Goal: Task Accomplishment & Management: Use online tool/utility

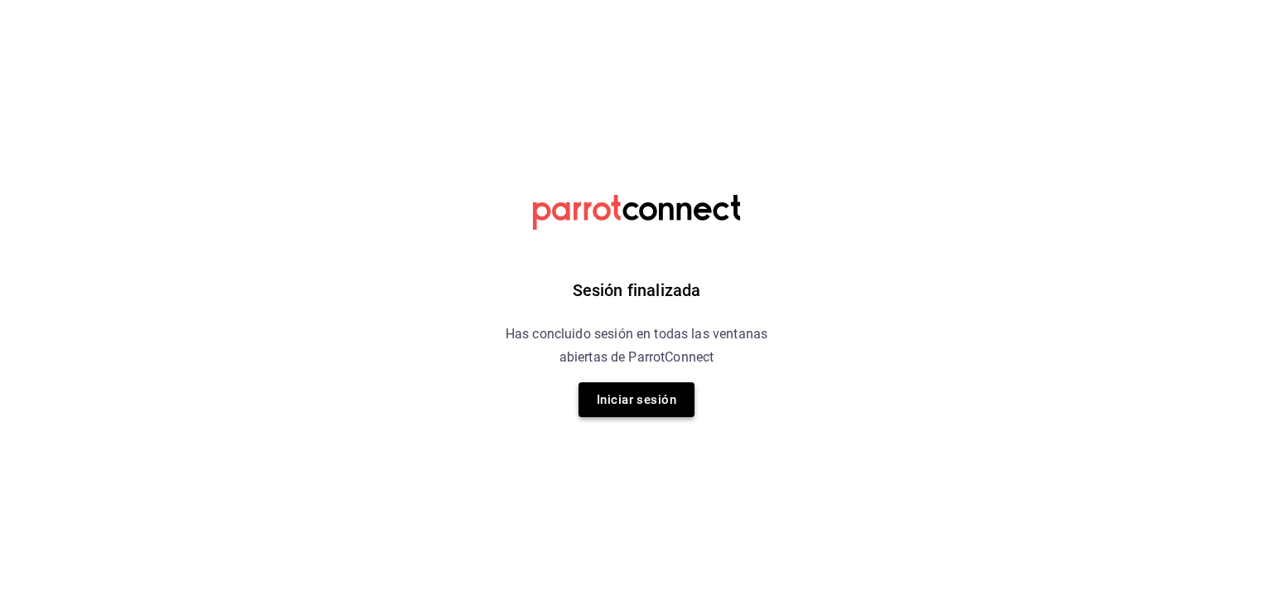
click at [649, 401] on button "Iniciar sesión" at bounding box center [636, 399] width 116 height 35
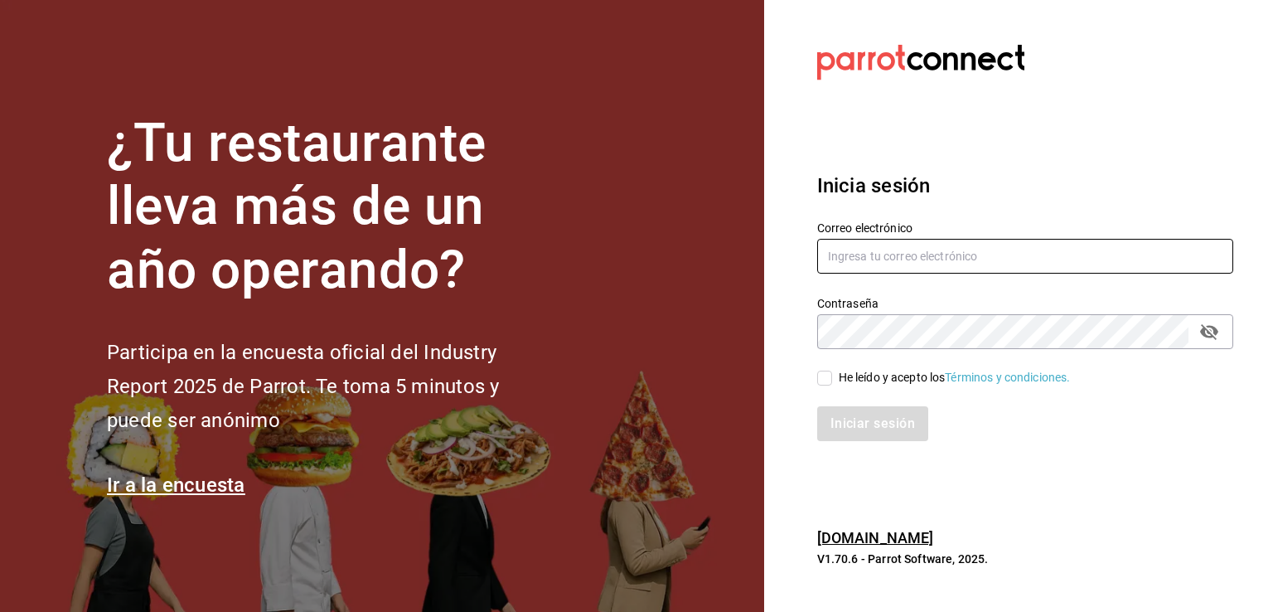
click at [917, 254] on input "text" at bounding box center [1025, 256] width 416 height 35
type input "kekasmty@gmail.com"
click at [822, 370] on input "He leído y acepto los Términos y condiciones." at bounding box center [824, 377] width 15 height 15
checkbox input "true"
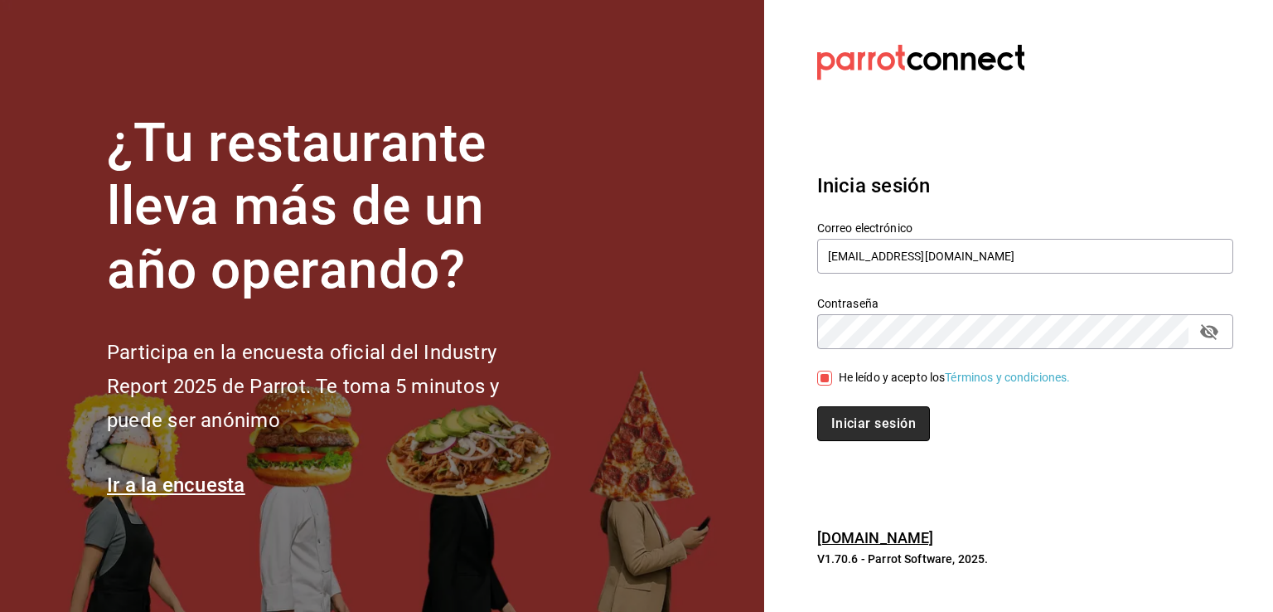
click at [884, 433] on button "Iniciar sesión" at bounding box center [873, 423] width 113 height 35
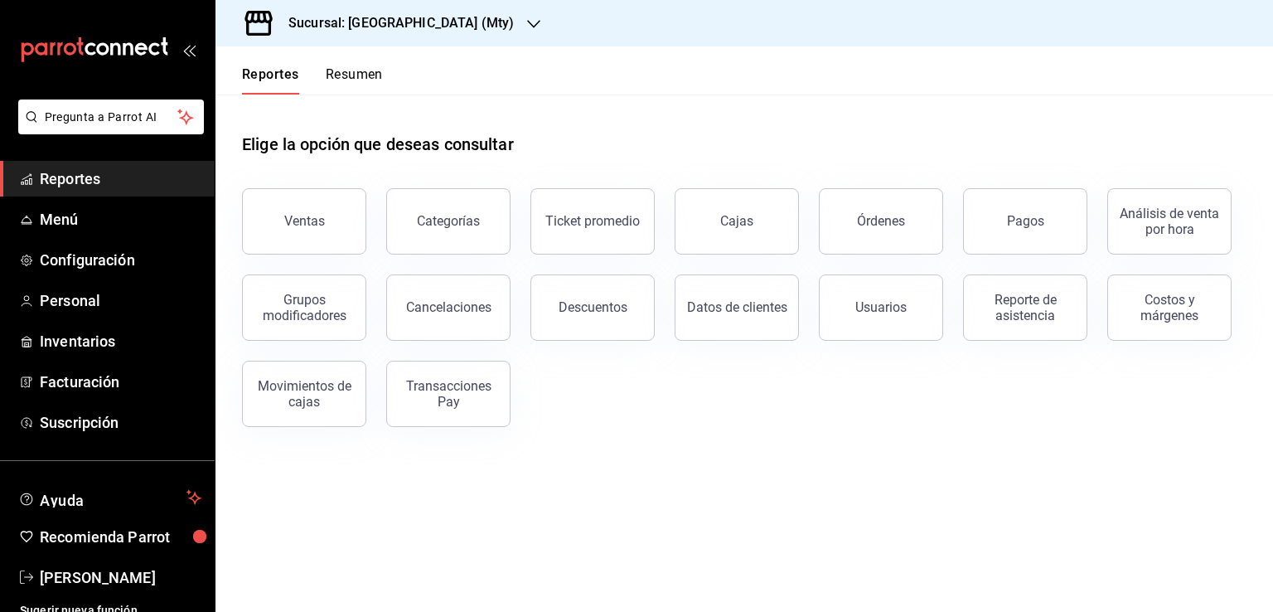
click at [373, 17] on h3 "Sucursal: [GEOGRAPHIC_DATA] (Mty)" at bounding box center [394, 23] width 239 height 20
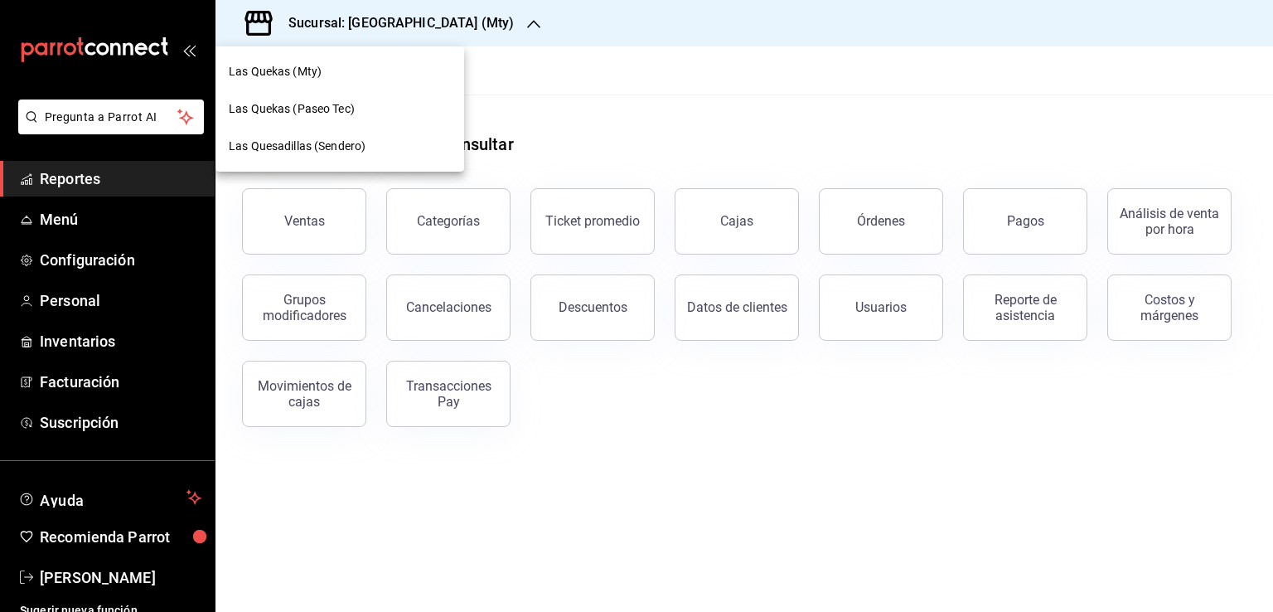
click at [321, 143] on span "Las Quesadillas (Sendero)" at bounding box center [297, 146] width 137 height 17
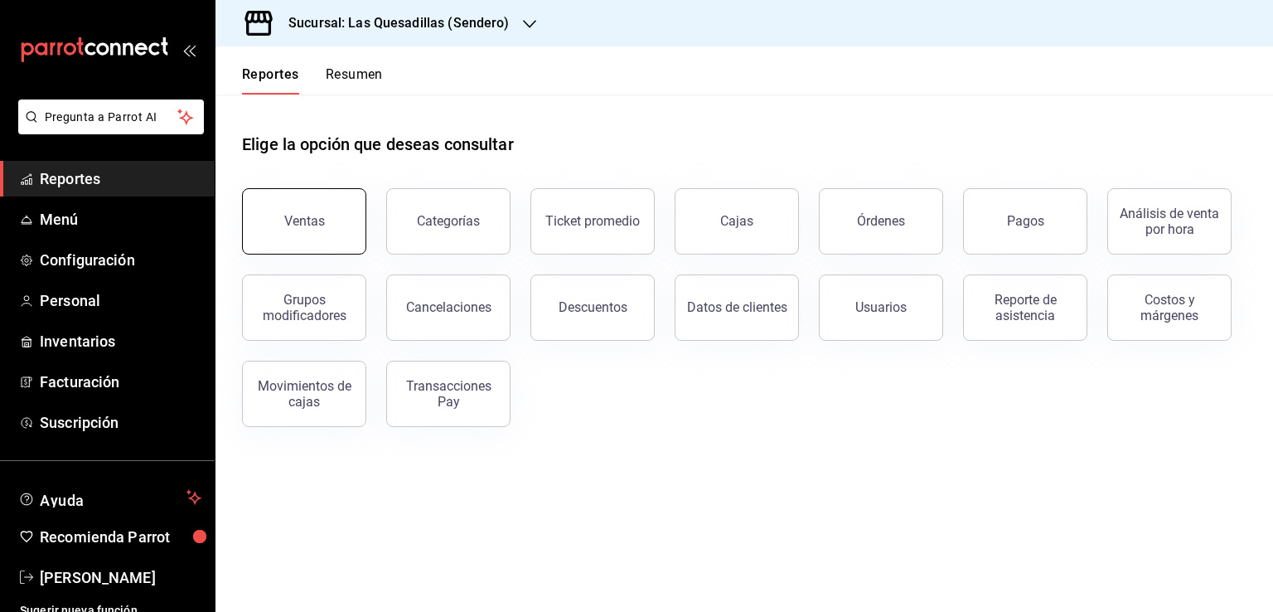
click at [331, 236] on button "Ventas" at bounding box center [304, 221] width 124 height 66
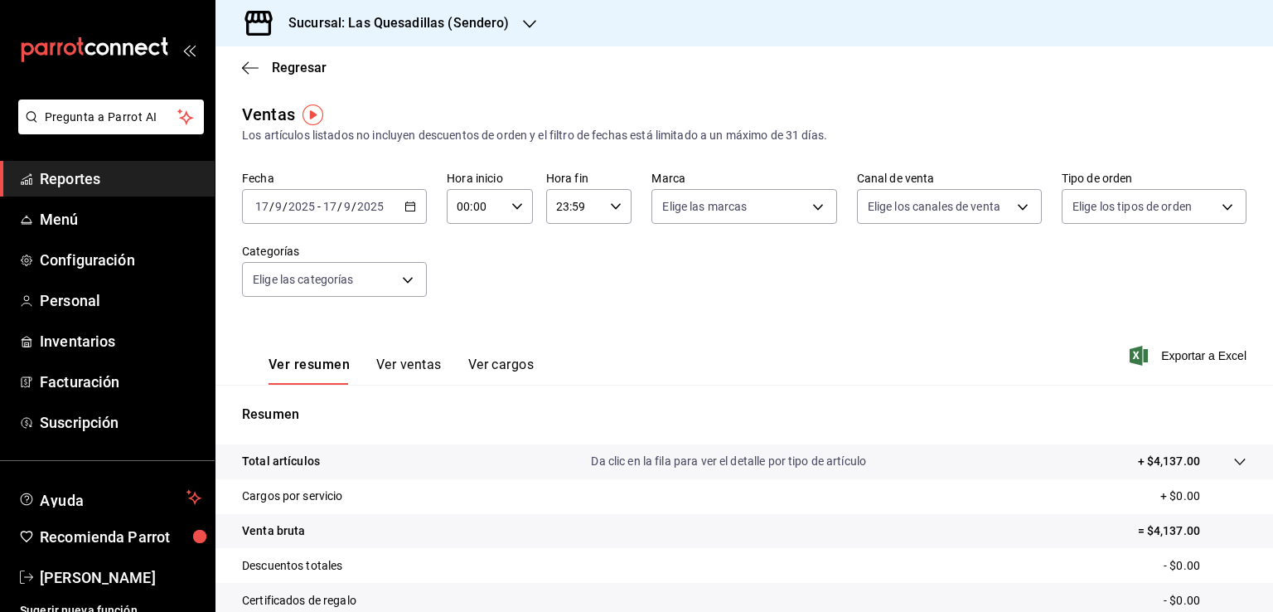
click at [407, 204] on icon "button" at bounding box center [410, 207] width 12 height 12
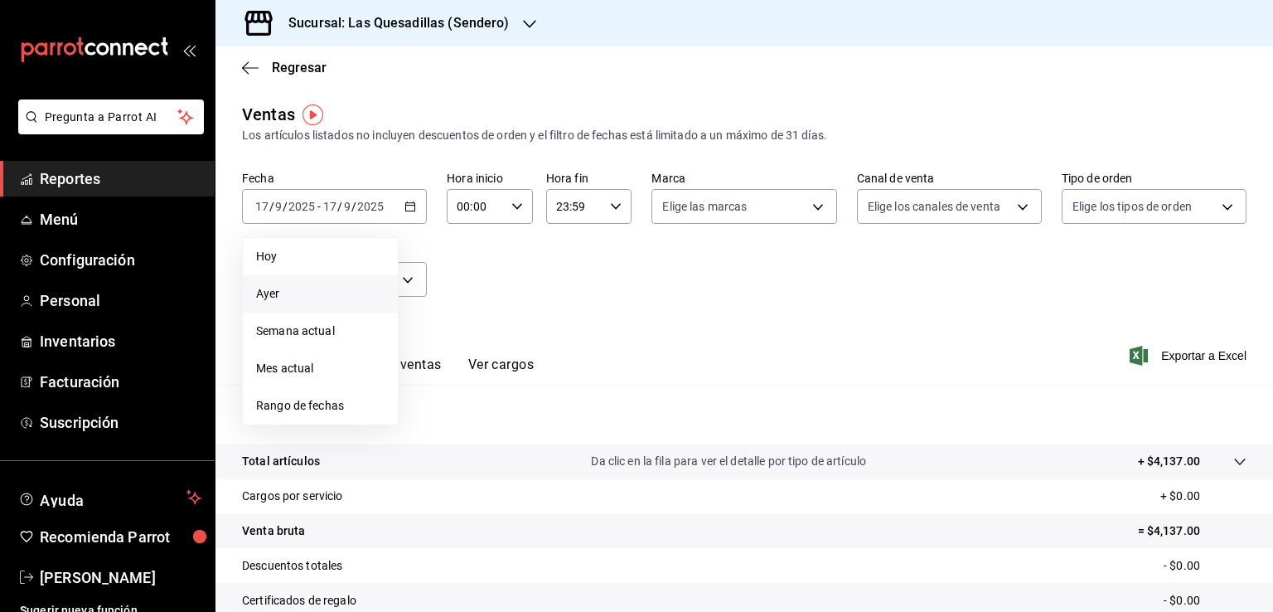
click at [275, 282] on li "Ayer" at bounding box center [320, 293] width 155 height 37
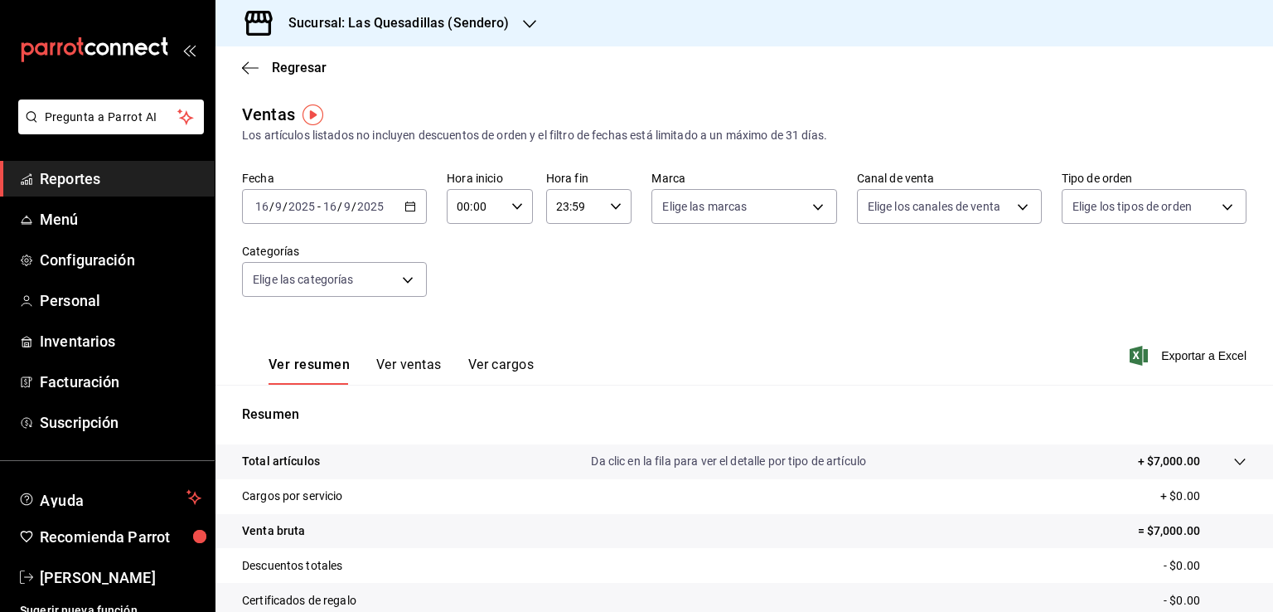
click at [407, 205] on \(Stroke\) "button" at bounding box center [410, 205] width 9 height 1
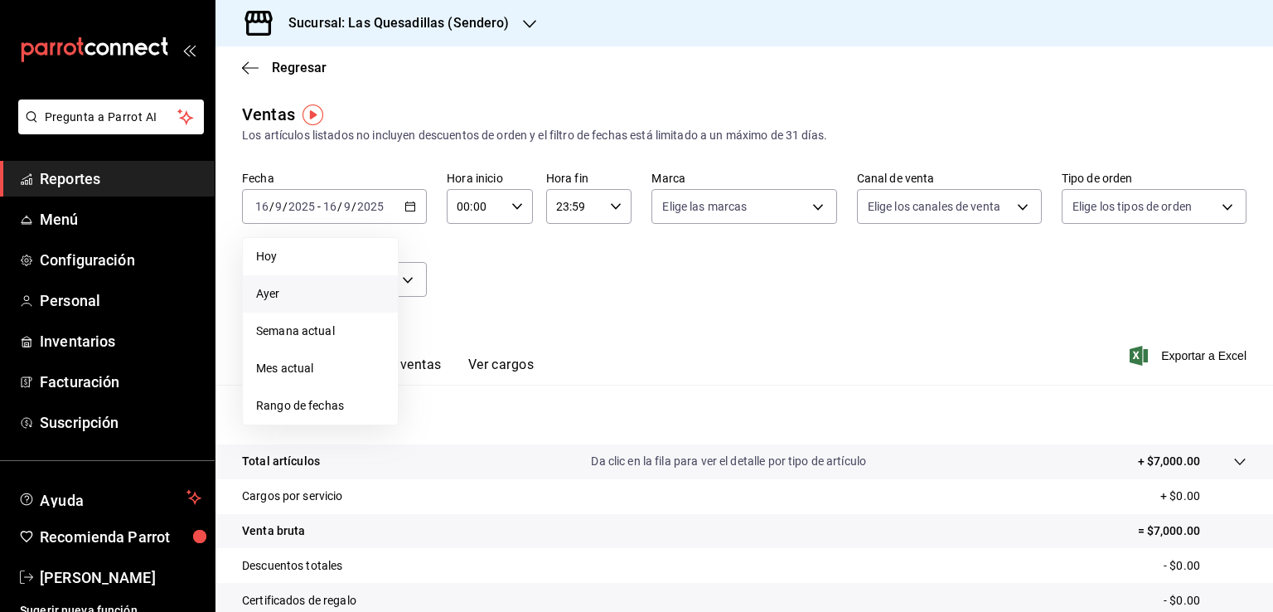
click at [472, 22] on h3 "Sucursal: Las Quesadillas (Sendero)" at bounding box center [392, 23] width 235 height 20
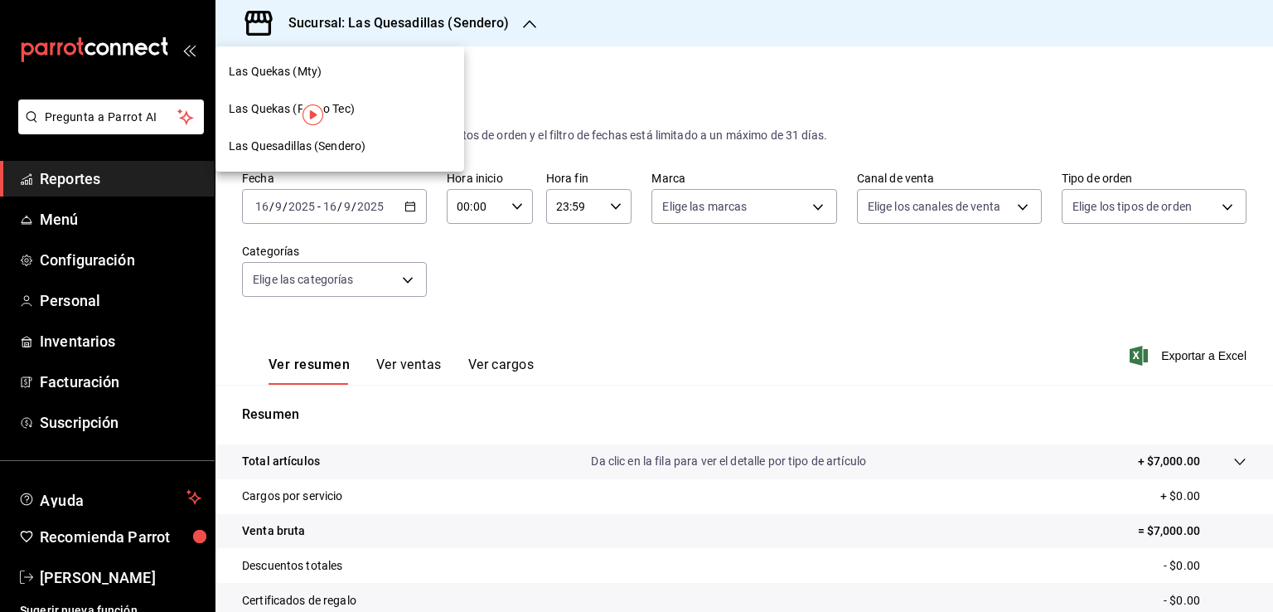
click at [668, 36] on div at bounding box center [636, 306] width 1273 height 612
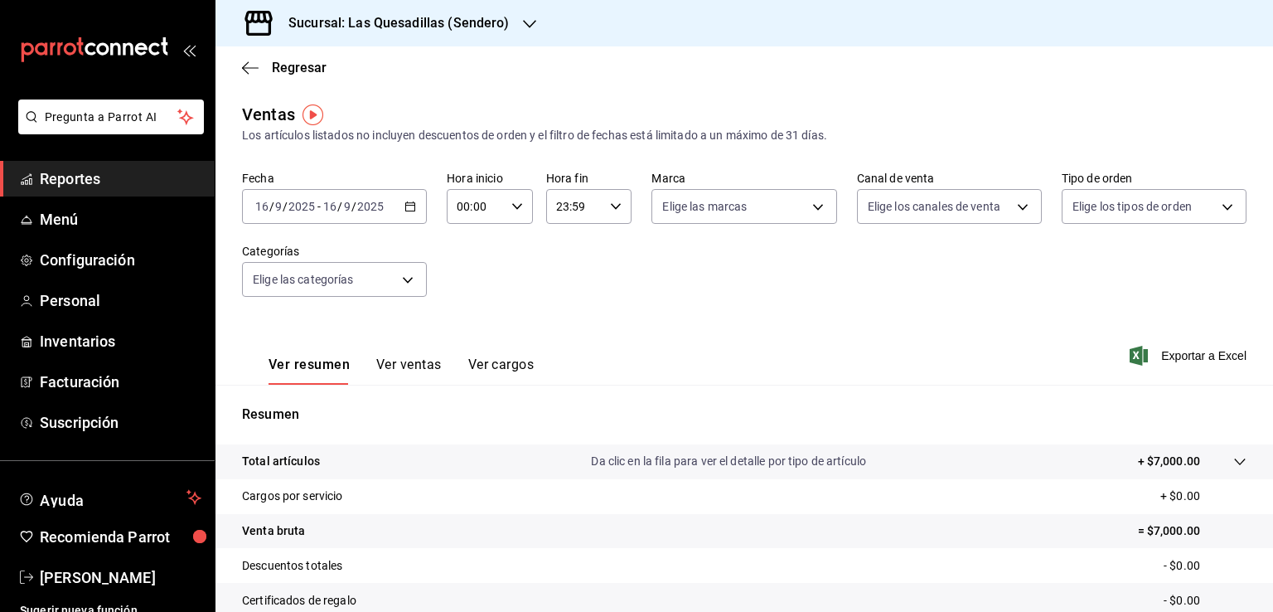
click at [407, 206] on icon "button" at bounding box center [410, 207] width 12 height 12
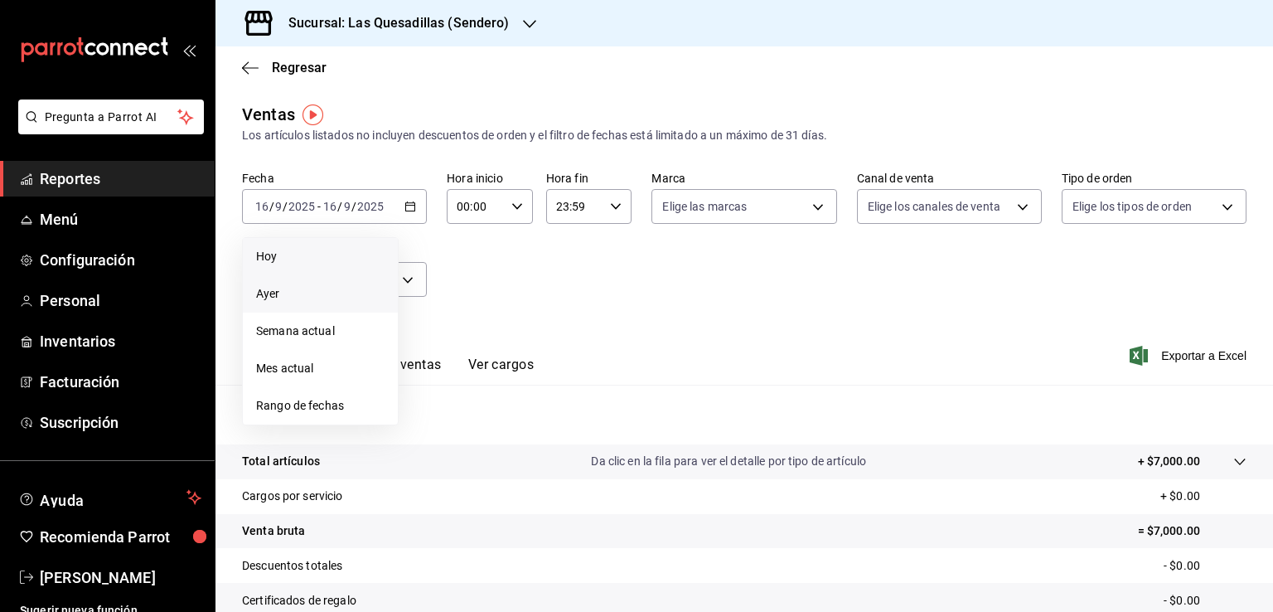
click at [282, 252] on span "Hoy" at bounding box center [320, 256] width 128 height 17
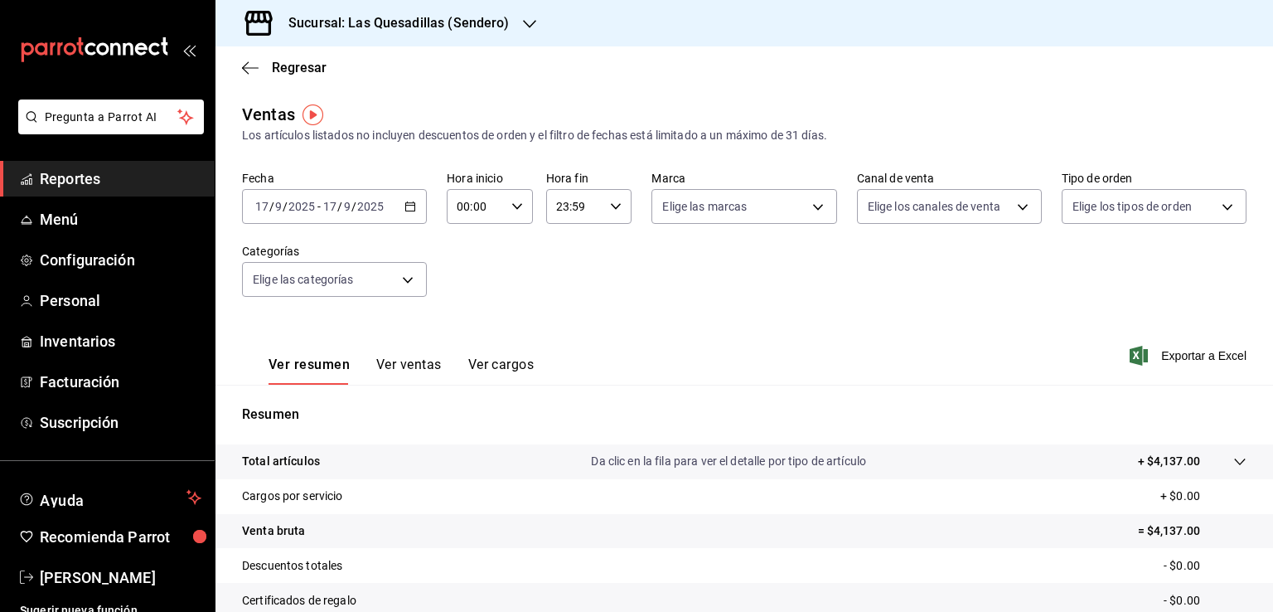
click at [487, 27] on h3 "Sucursal: Las Quesadillas (Sendero)" at bounding box center [392, 23] width 235 height 20
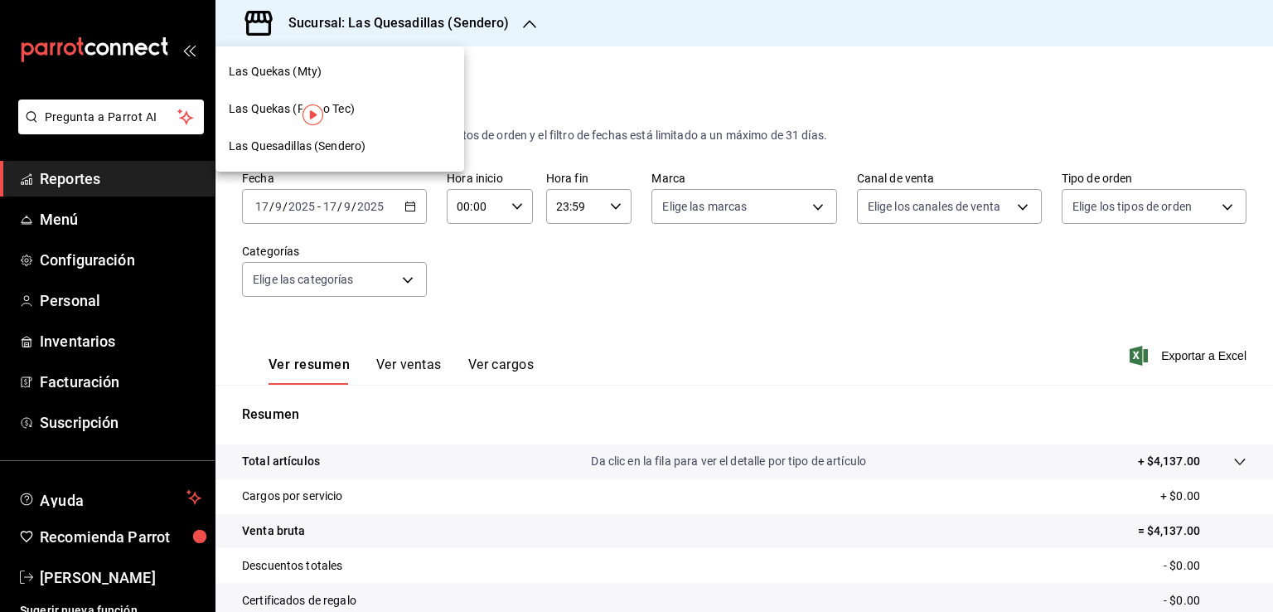
click at [313, 67] on span "Las Quekas (Mty)" at bounding box center [275, 71] width 93 height 17
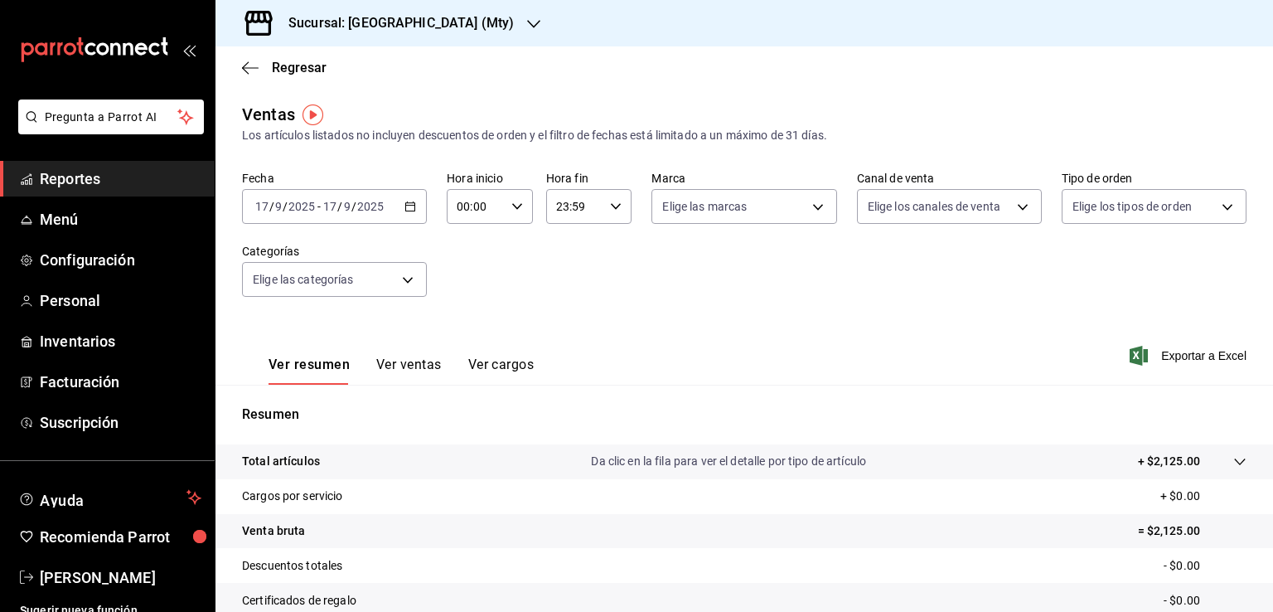
click at [527, 21] on icon "button" at bounding box center [533, 23] width 13 height 13
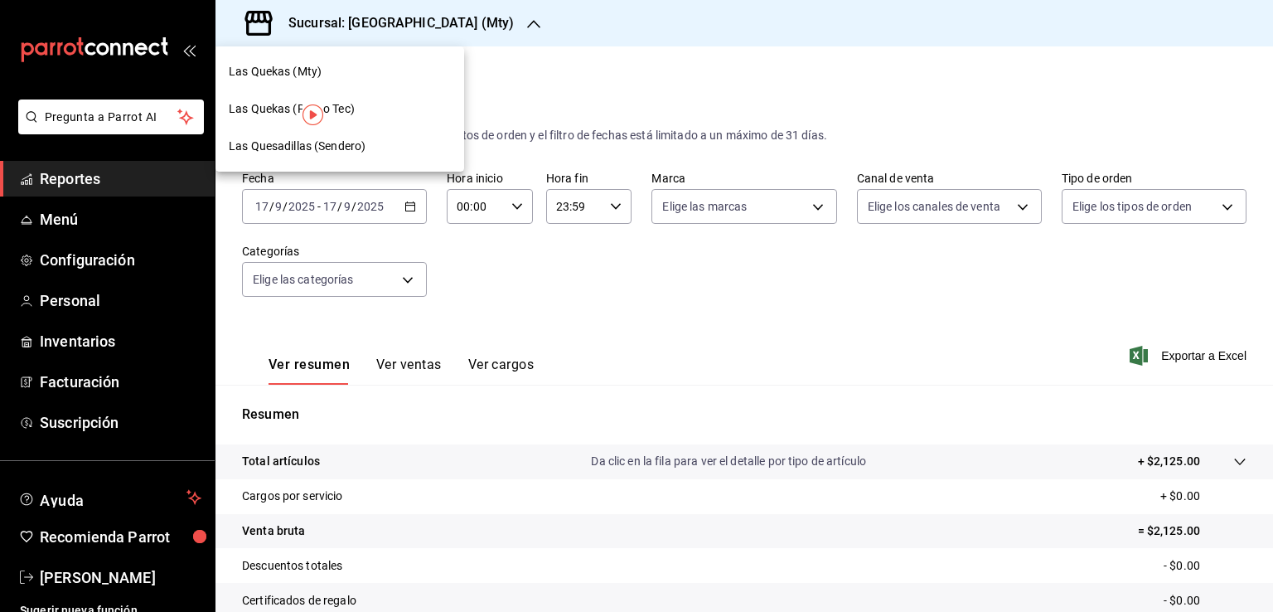
click at [367, 107] on div "Las Quekas (Paseo Tec)" at bounding box center [340, 108] width 222 height 17
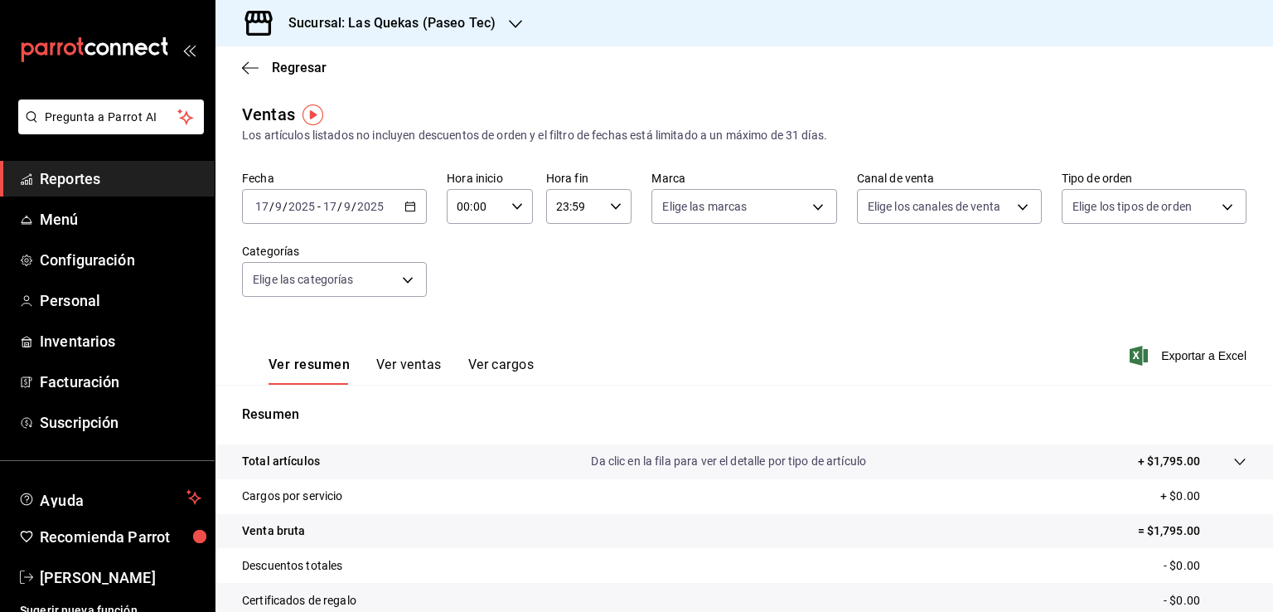
click at [51, 175] on span "Reportes" at bounding box center [121, 178] width 162 height 22
